Goal: Task Accomplishment & Management: Manage account settings

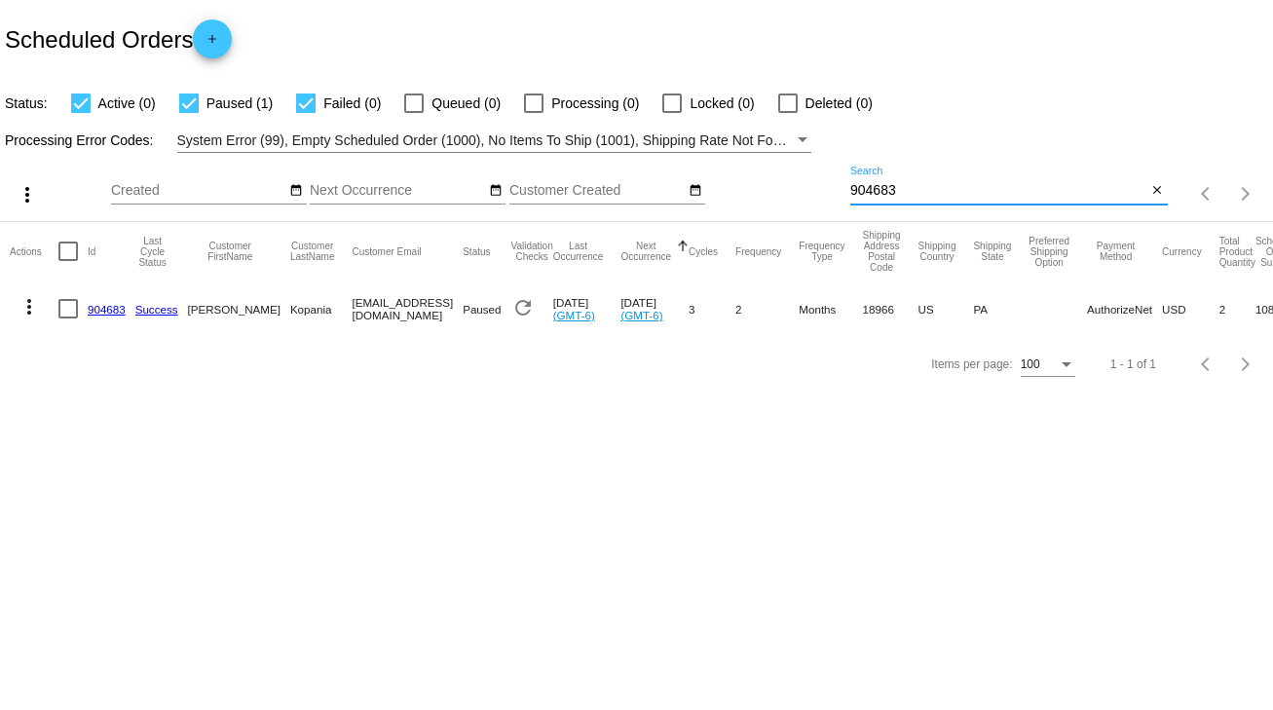
drag, startPoint x: 938, startPoint y: 186, endPoint x: 822, endPoint y: 191, distance: 116.0
click at [822, 191] on div "more_vert Sep Jan Feb Mar [DATE]" at bounding box center [636, 187] width 1273 height 69
type input "723663"
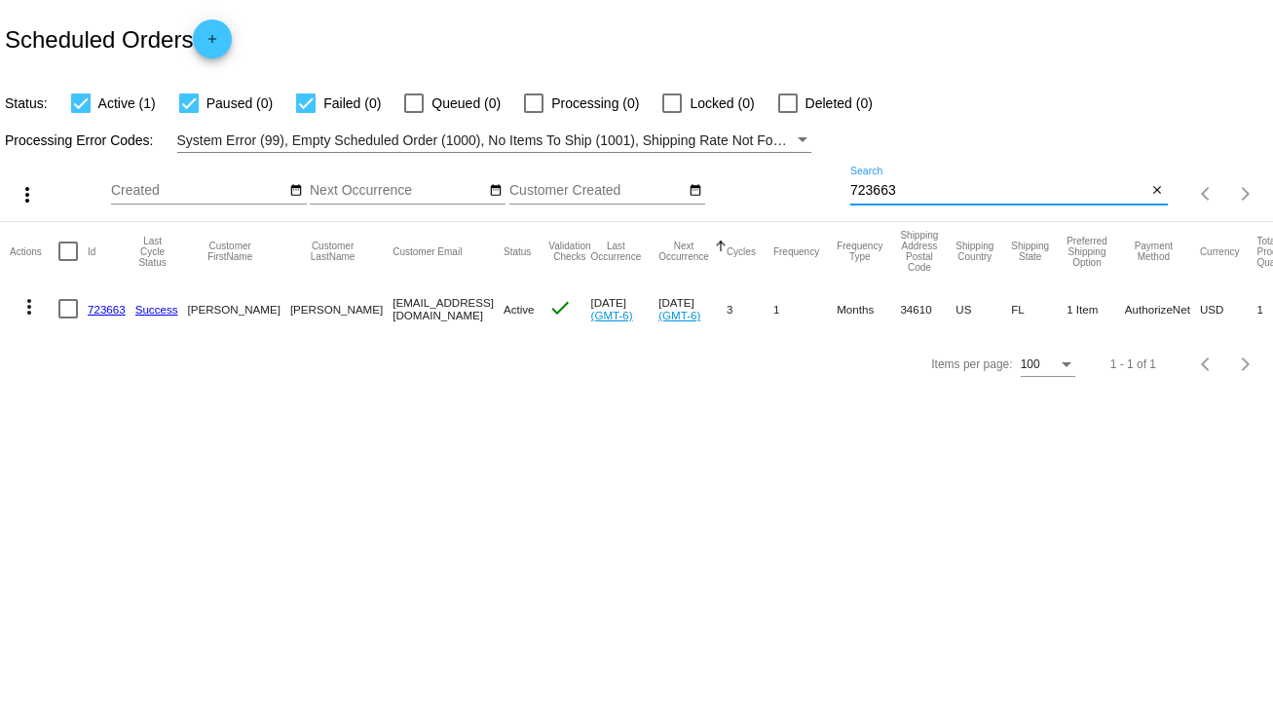
click at [98, 311] on link "723663" at bounding box center [107, 309] width 38 height 13
drag, startPoint x: 925, startPoint y: 190, endPoint x: 791, endPoint y: 198, distance: 133.7
click at [791, 198] on div "more_vert Sep Jan Feb Mar [DATE]" at bounding box center [636, 187] width 1273 height 69
type input "843289"
click at [58, 313] on div at bounding box center [67, 308] width 19 height 19
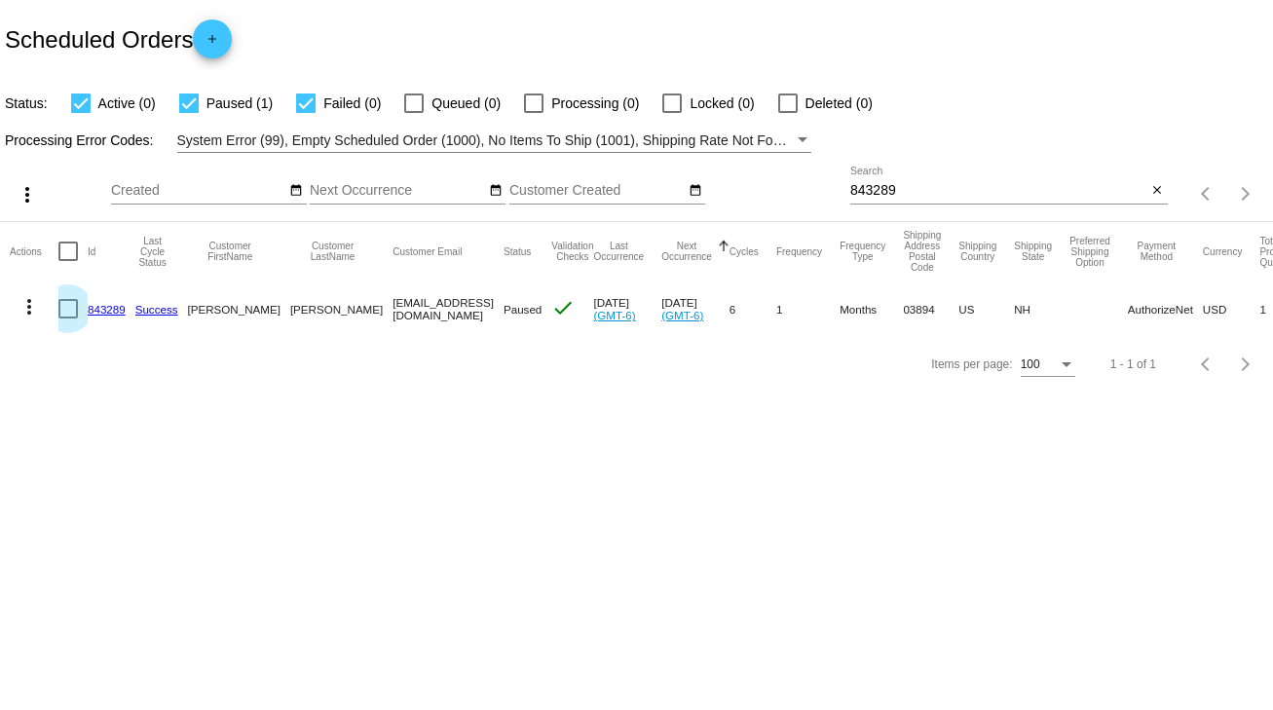
click at [67, 319] on input "checkbox" at bounding box center [67, 319] width 1 height 1
checkbox input "true"
click at [27, 304] on mat-icon "more_vert" at bounding box center [29, 306] width 23 height 23
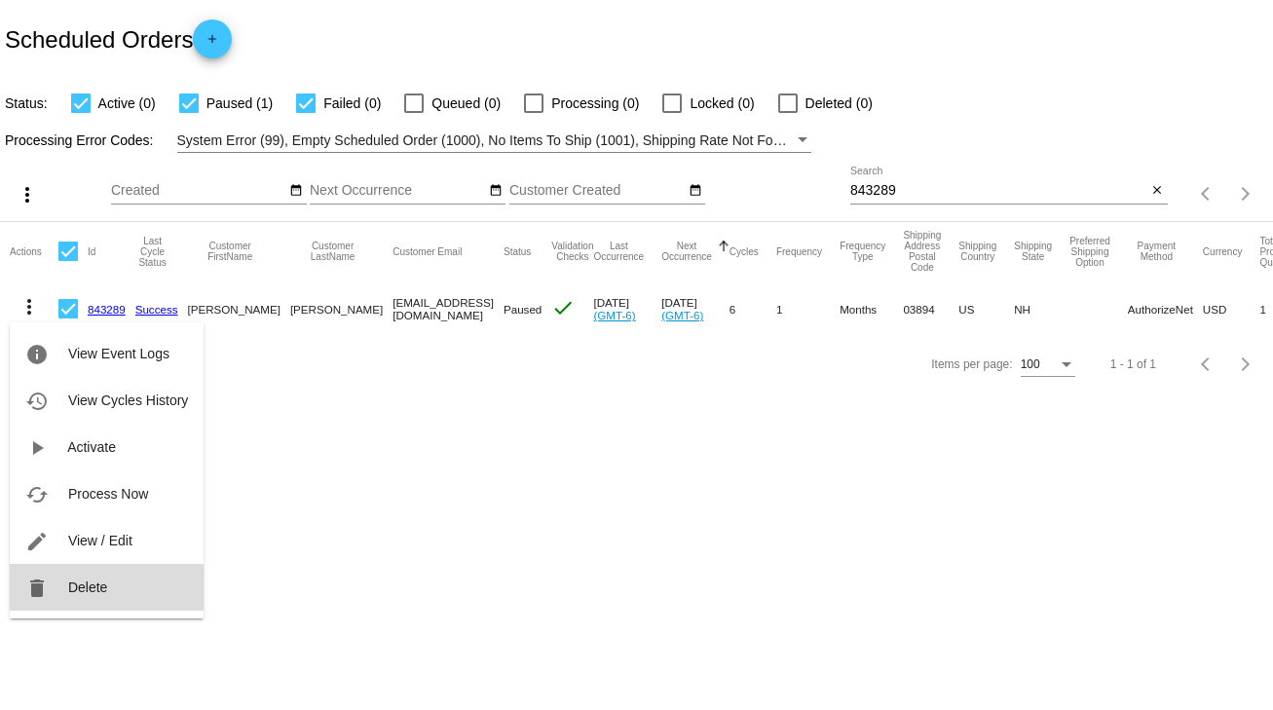
click at [86, 591] on span "Delete" at bounding box center [87, 588] width 39 height 16
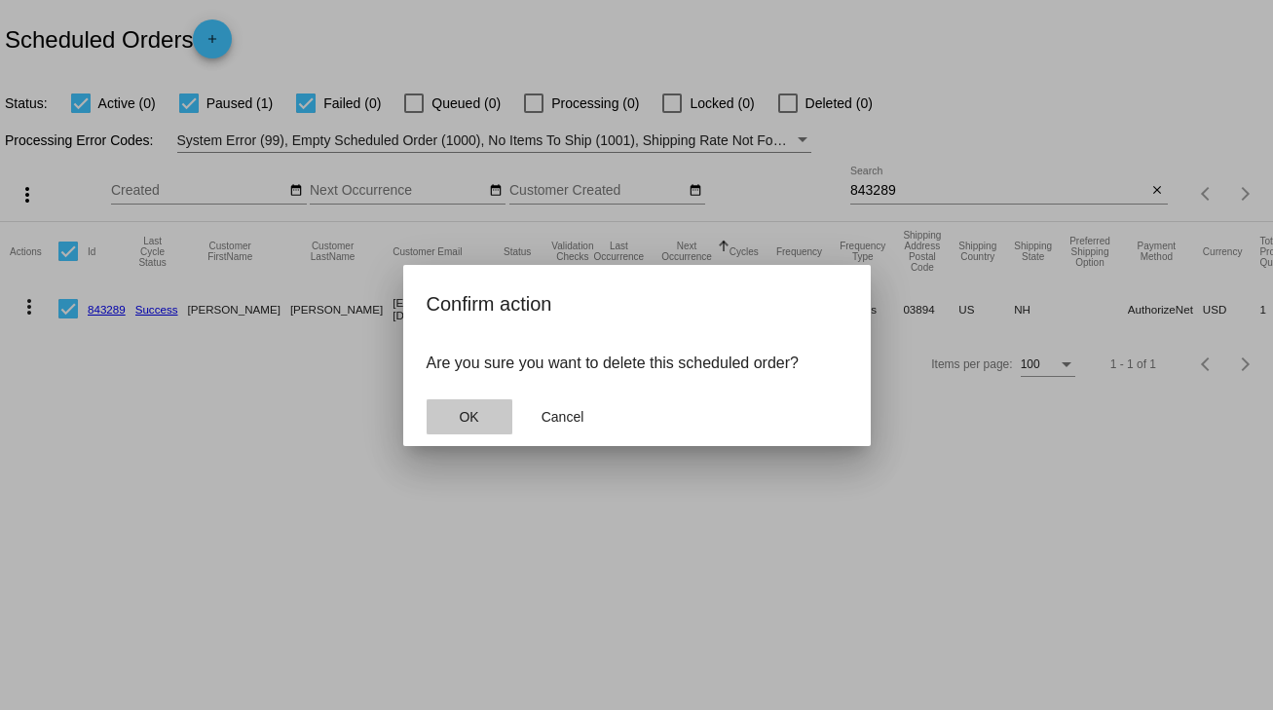
click at [473, 417] on span "OK" at bounding box center [468, 417] width 19 height 16
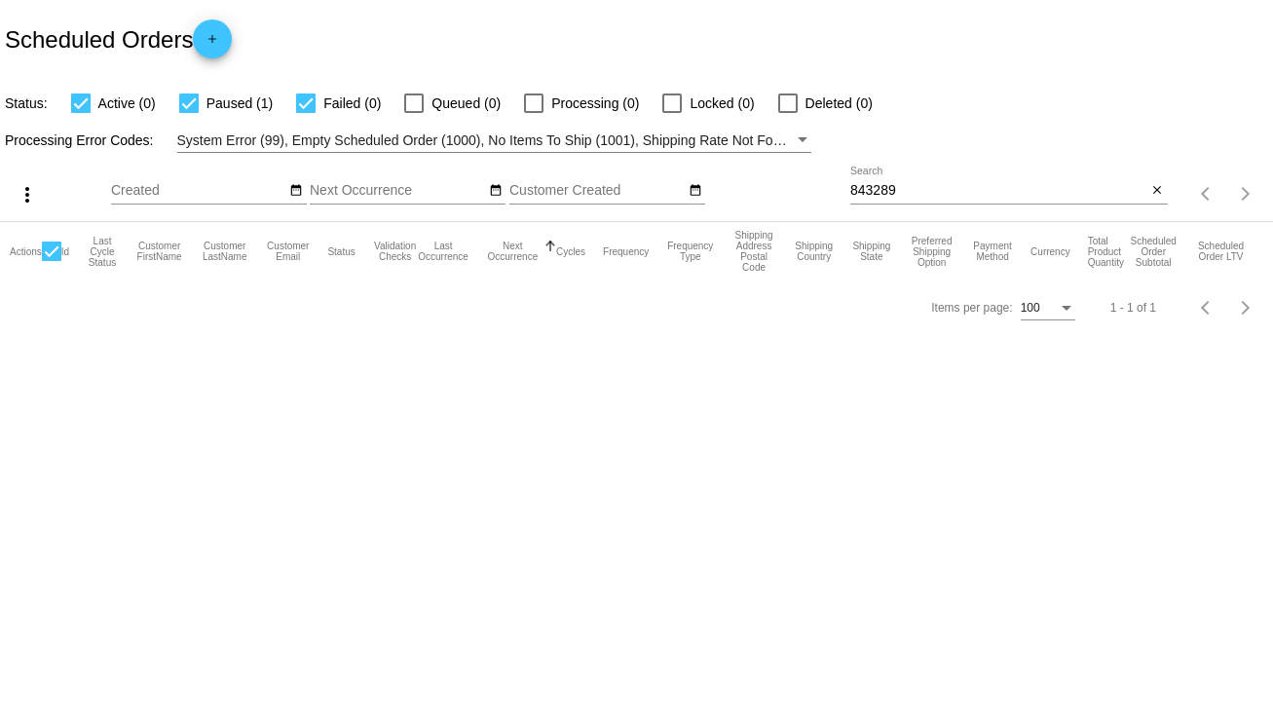
drag, startPoint x: 937, startPoint y: 179, endPoint x: 740, endPoint y: 192, distance: 197.2
click at [740, 192] on div "more_vert Sep Jan Feb Mar [DATE]" at bounding box center [636, 187] width 1273 height 69
drag, startPoint x: 905, startPoint y: 191, endPoint x: 846, endPoint y: 196, distance: 59.6
click at [846, 196] on div "more_vert Sep Jan Feb Mar [DATE]" at bounding box center [636, 187] width 1273 height 69
type input "pamelanadrick@gmail.com"
